Goal: Check status: Check status

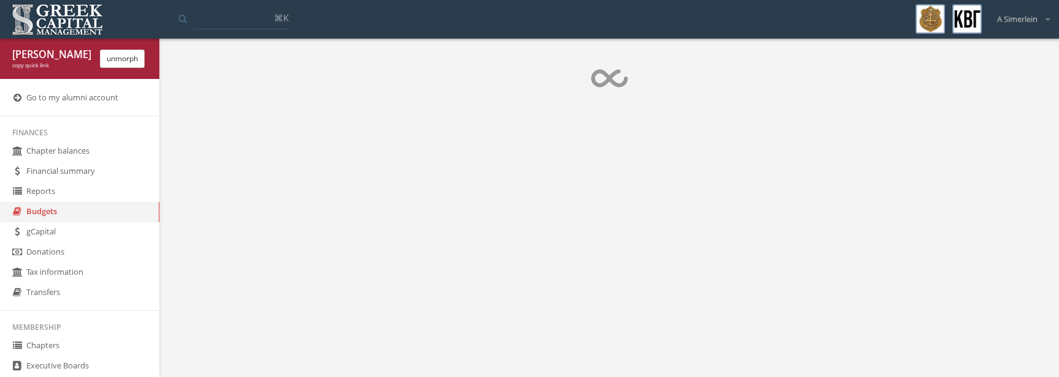
click at [383, 284] on body "My account Logout Toggle search ⌘[PERSON_NAME] My account Logout [PERSON_NAME] …" at bounding box center [529, 188] width 1059 height 377
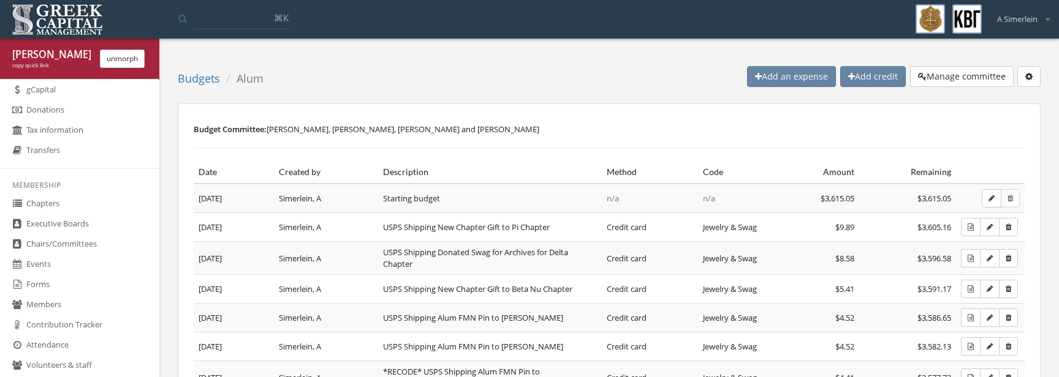
scroll to position [148, 0]
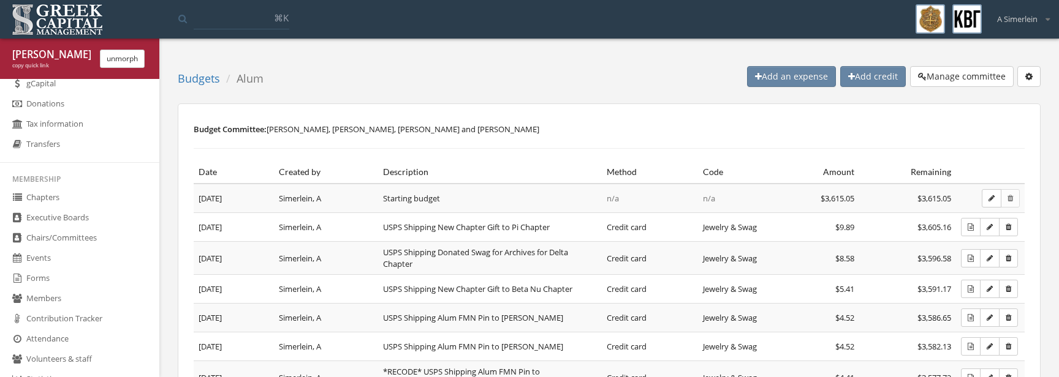
click at [127, 58] on button "unmorph" at bounding box center [122, 59] width 45 height 18
